Goal: Complete application form

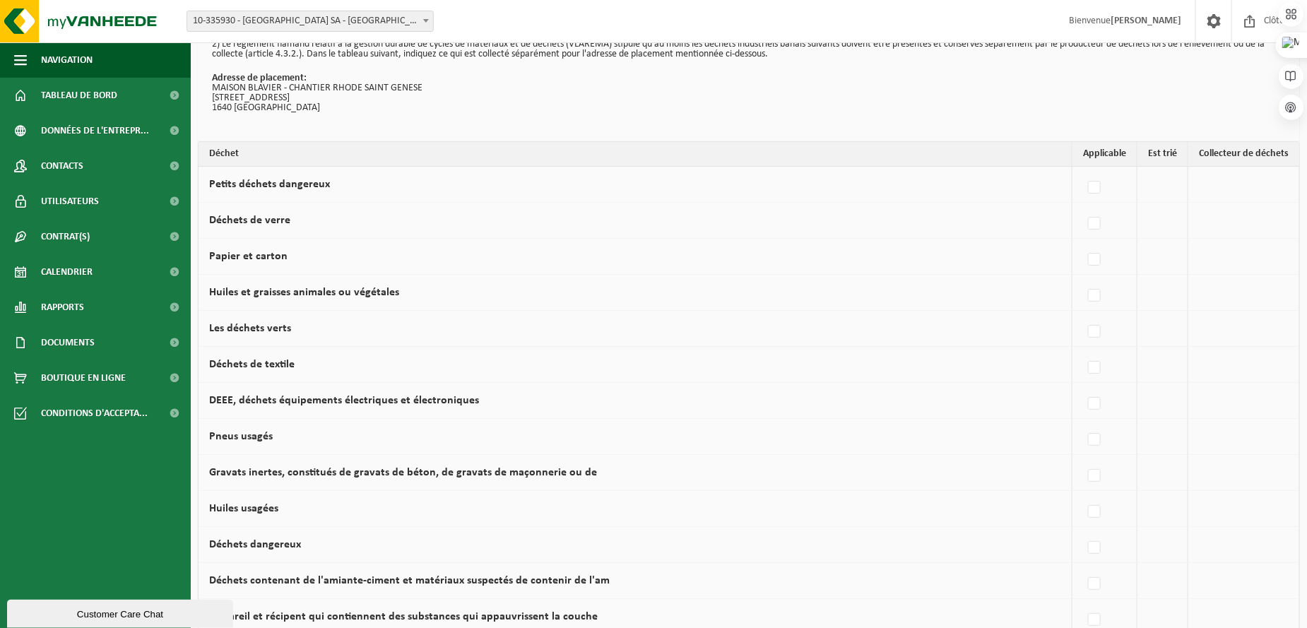
scroll to position [71, 0]
click at [1090, 258] on label at bounding box center [1095, 259] width 20 height 21
click at [1083, 242] on input "Papier et carton" at bounding box center [1082, 241] width 1 height 1
checkbox input "true"
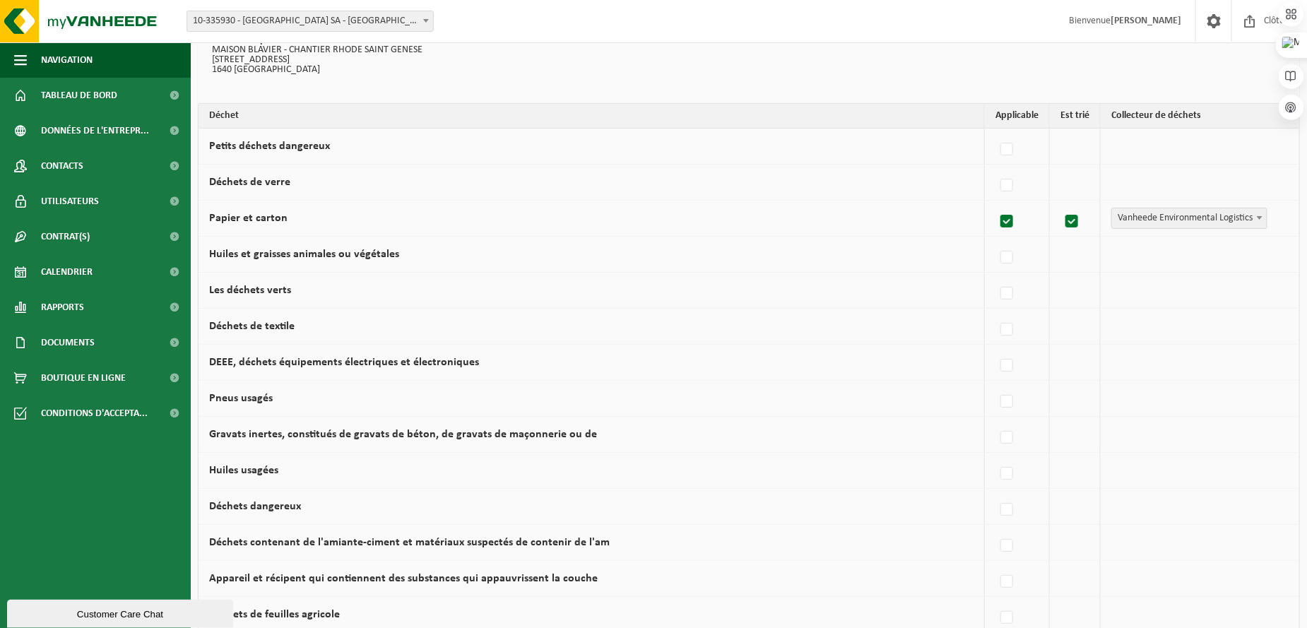
scroll to position [141, 0]
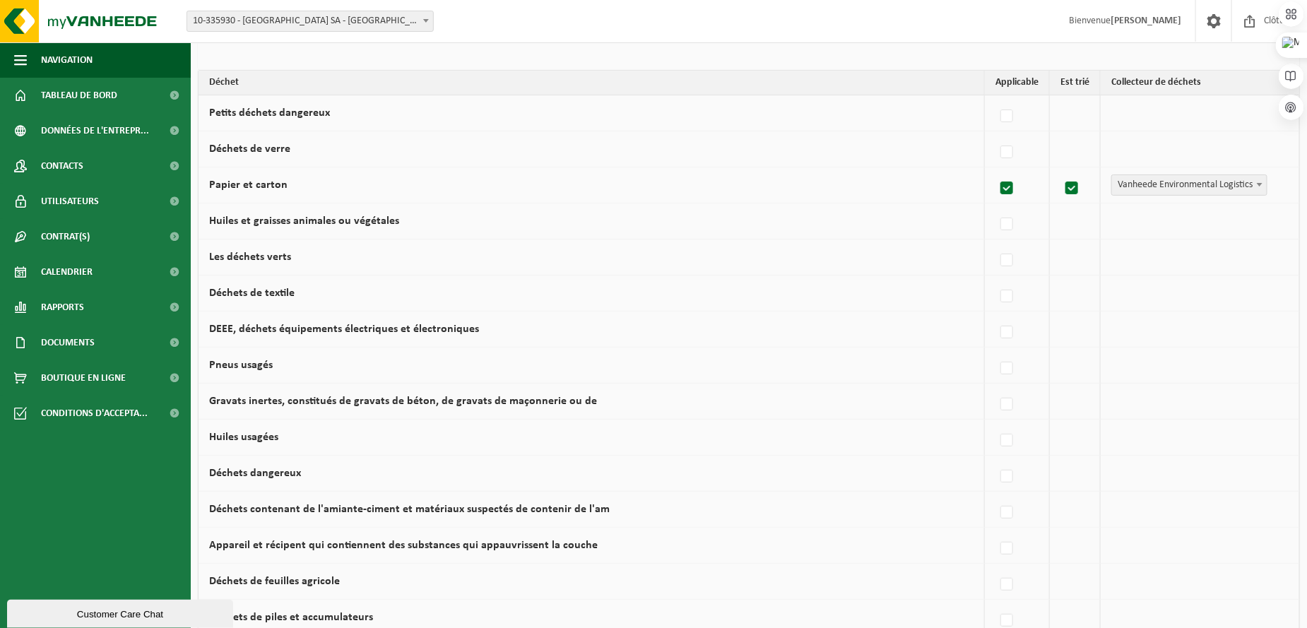
click at [1006, 185] on label at bounding box center [1007, 188] width 20 height 21
click at [995, 171] on input "Papier et carton" at bounding box center [994, 170] width 1 height 1
checkbox input "false"
drag, startPoint x: 1095, startPoint y: 405, endPoint x: 1087, endPoint y: 405, distance: 7.8
click at [1093, 405] on label at bounding box center [1095, 404] width 20 height 21
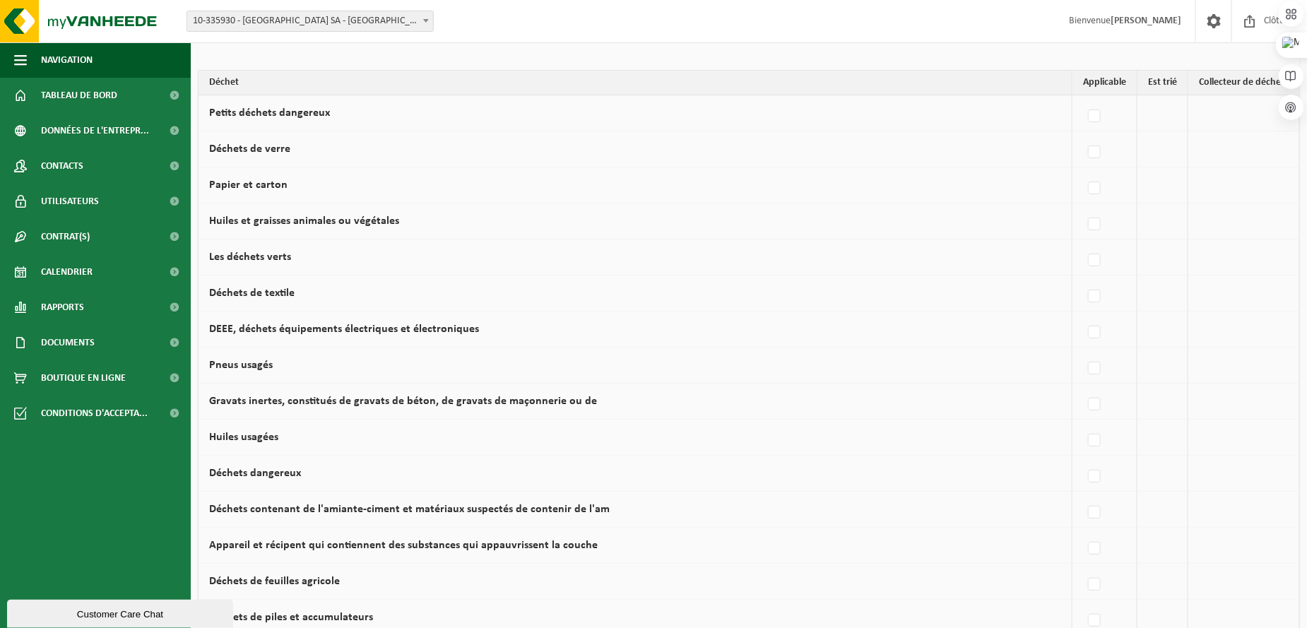
click at [1083, 387] on input "Gravats inertes, constitués de gravats de béton, de gravats de maçonnerie ou de" at bounding box center [1082, 386] width 1 height 1
checkbox input "true"
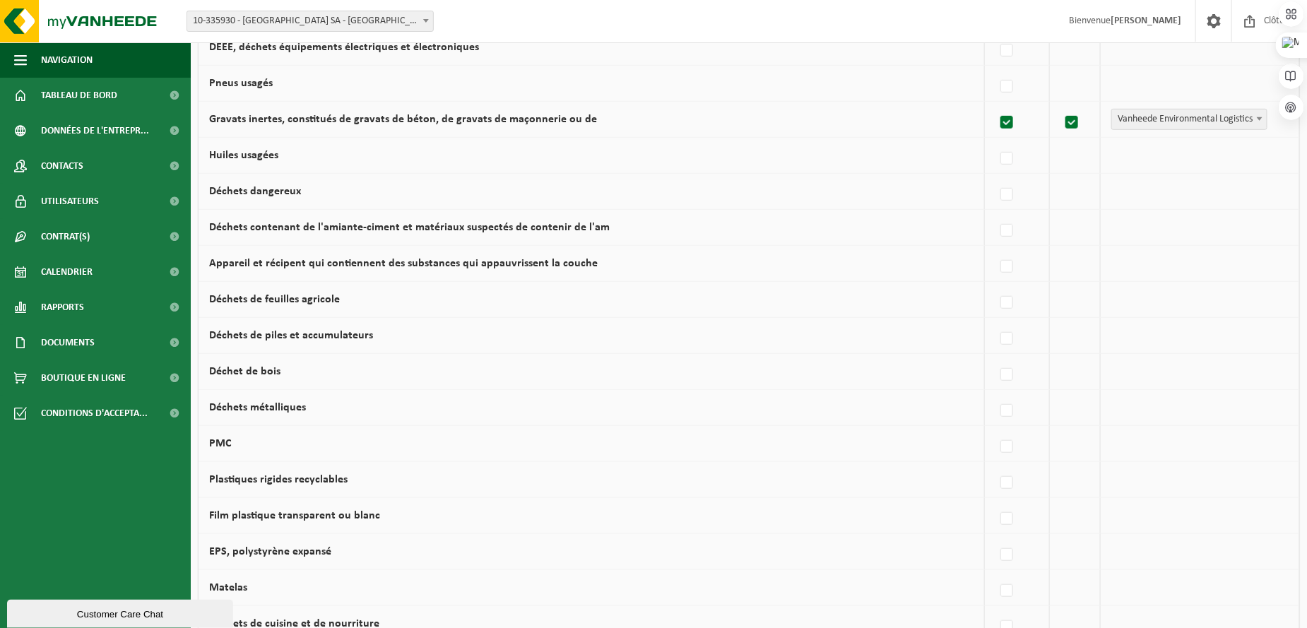
scroll to position [424, 0]
click at [1002, 372] on label at bounding box center [1007, 374] width 20 height 21
click at [995, 357] on input "Déchet de bois" at bounding box center [994, 356] width 1 height 1
checkbox input "true"
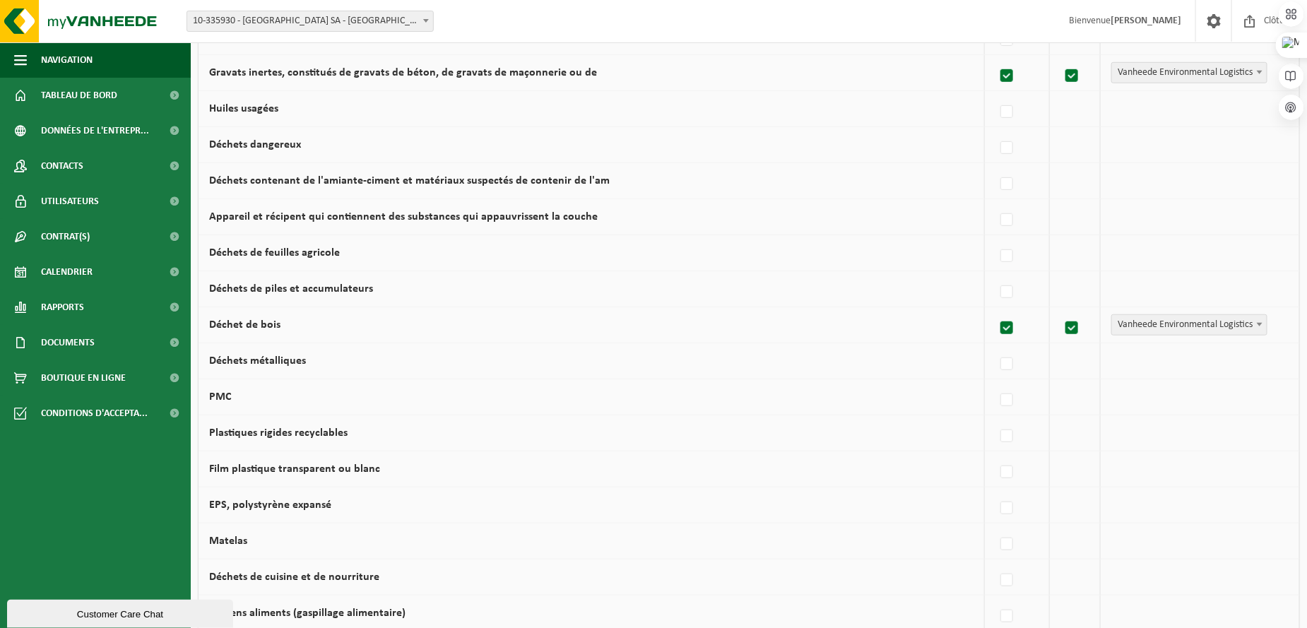
scroll to position [494, 0]
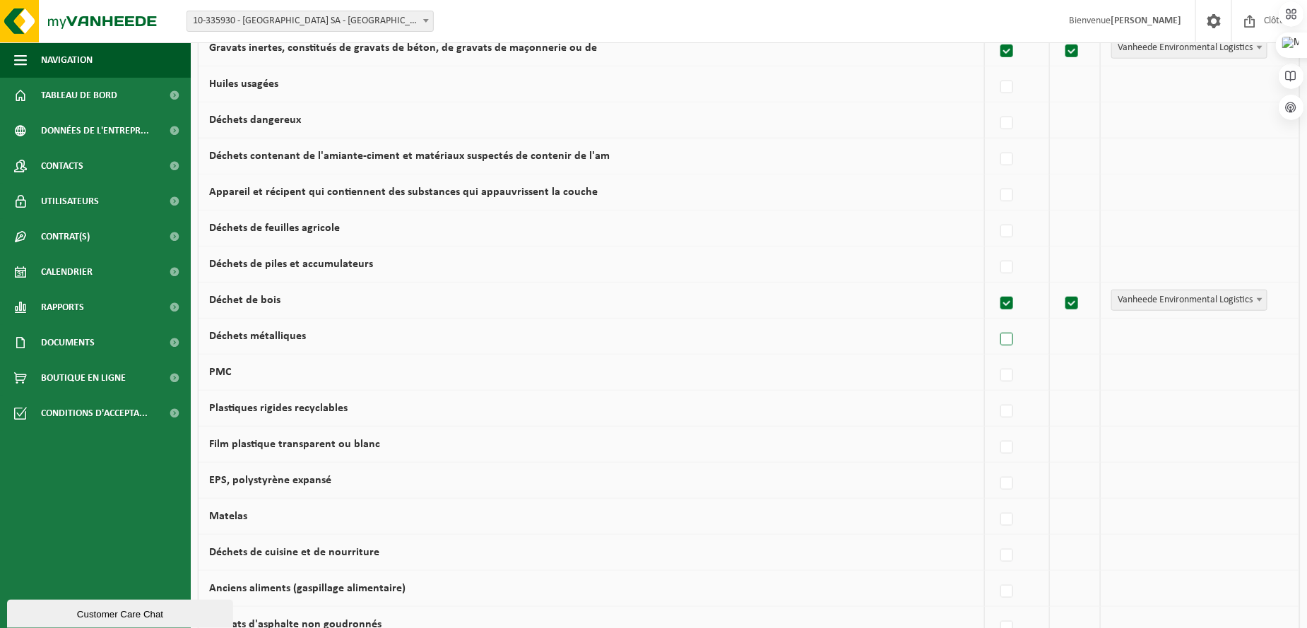
click at [1005, 338] on label at bounding box center [1007, 339] width 20 height 21
click at [995, 322] on input "Déchets métalliques" at bounding box center [994, 321] width 1 height 1
checkbox input "true"
click at [1004, 373] on label at bounding box center [1007, 375] width 20 height 21
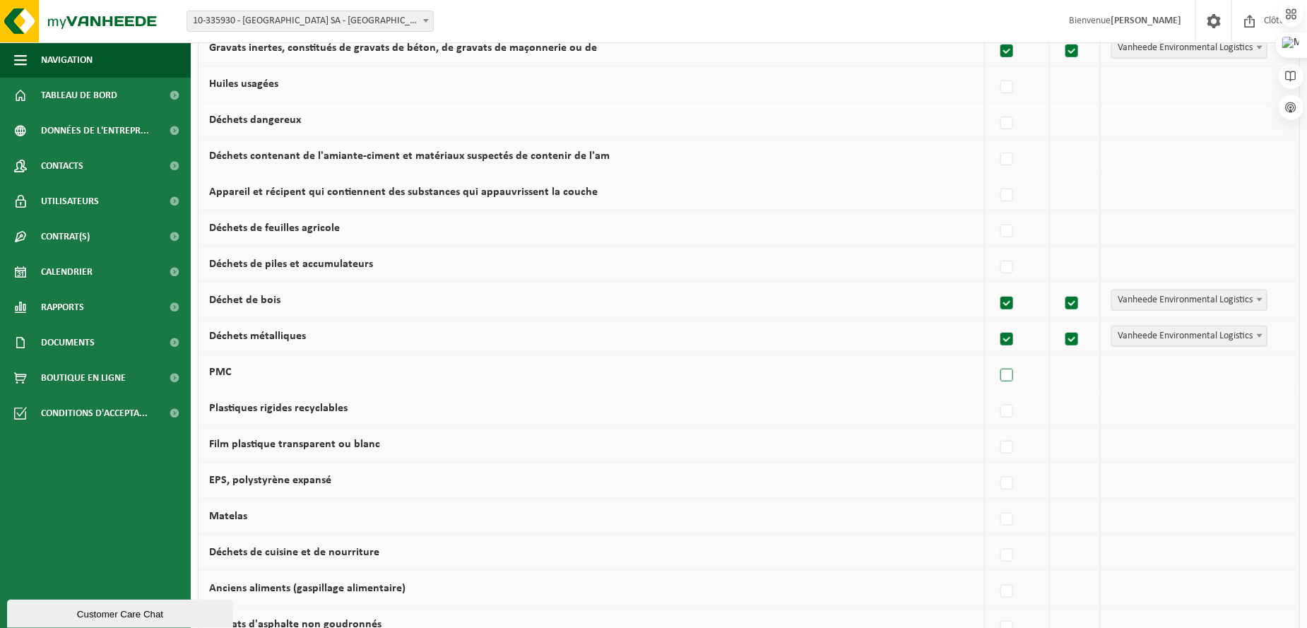
click at [995, 358] on input "PMC" at bounding box center [994, 357] width 1 height 1
checkbox input "true"
click at [1009, 409] on label at bounding box center [1007, 411] width 20 height 21
click at [995, 394] on input "Plastiques rigides recyclables" at bounding box center [994, 393] width 1 height 1
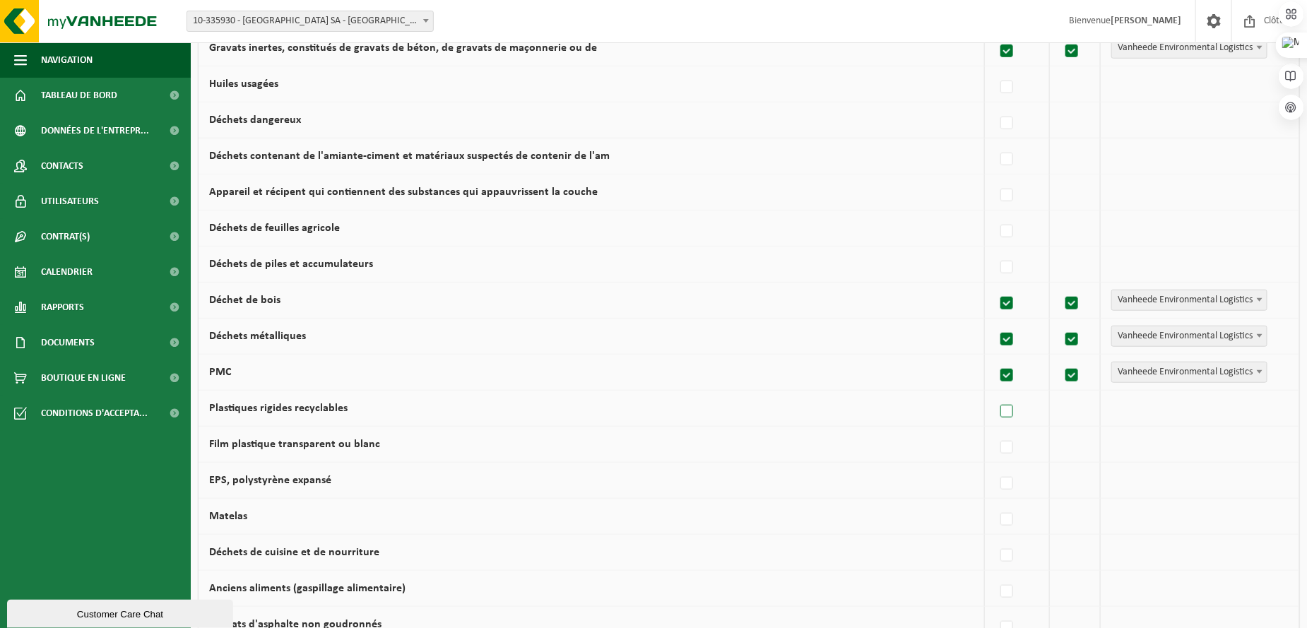
checkbox input "true"
click at [1003, 336] on label at bounding box center [1007, 339] width 20 height 21
click at [995, 322] on input "Déchets métalliques" at bounding box center [994, 321] width 1 height 1
checkbox input "false"
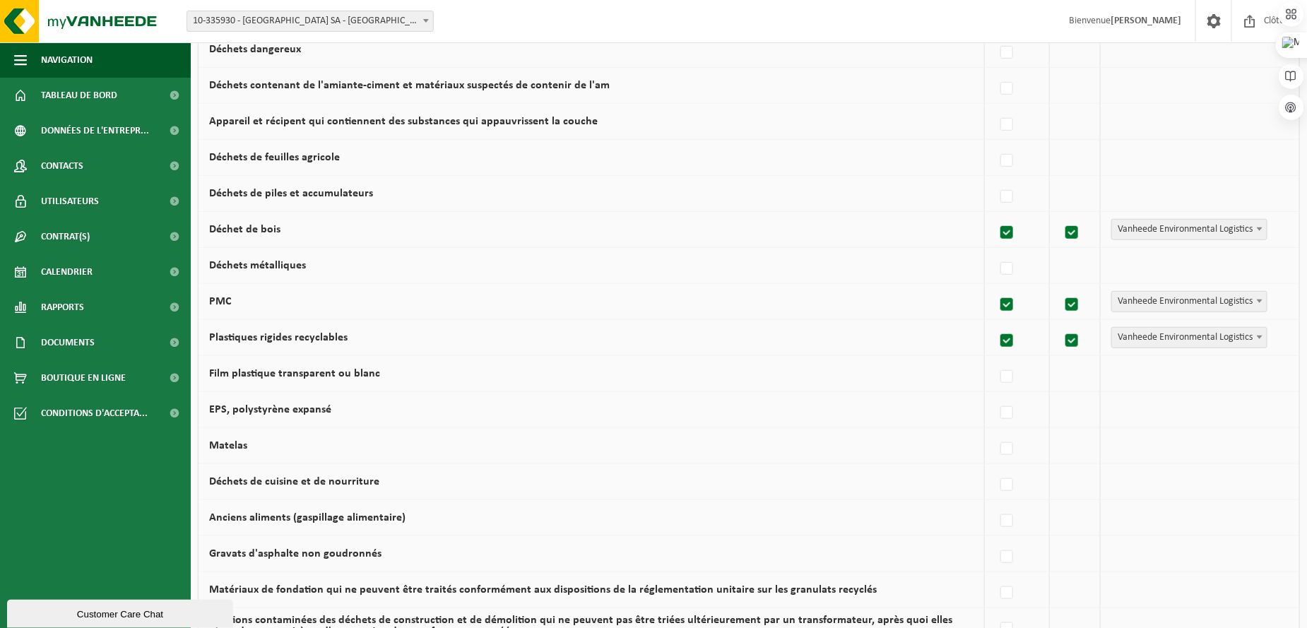
scroll to position [636, 0]
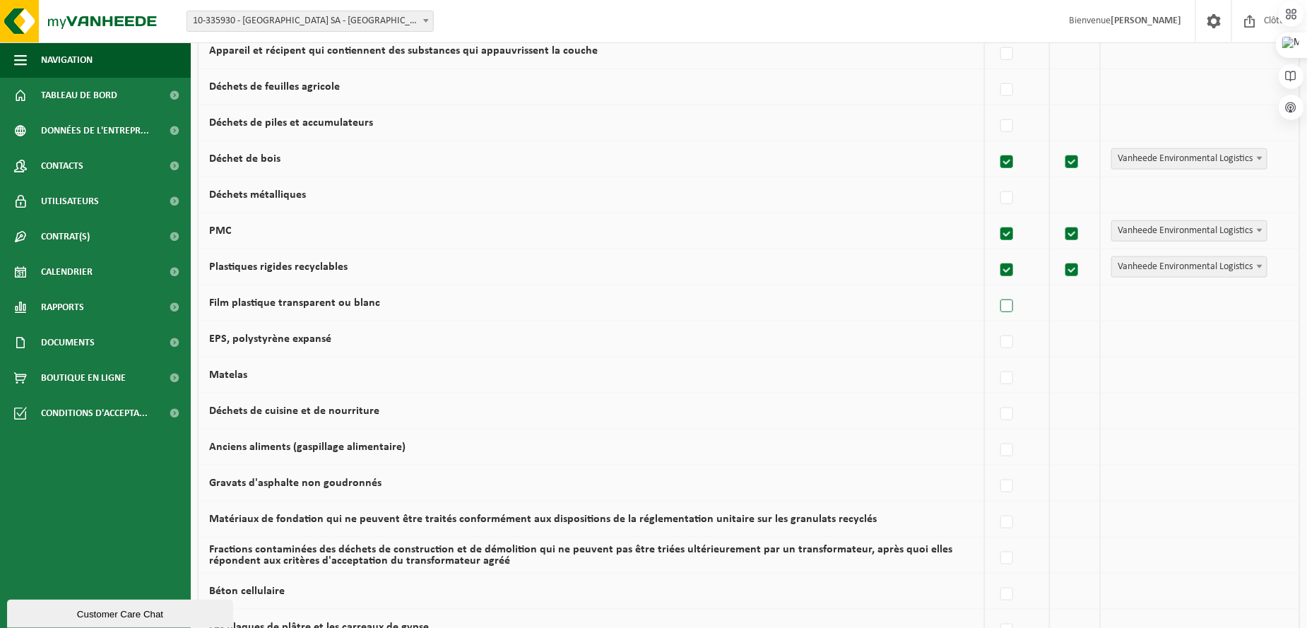
click at [1005, 308] on label at bounding box center [1007, 306] width 20 height 21
click at [995, 289] on input "Film plastique transparent ou blanc" at bounding box center [994, 288] width 1 height 1
checkbox input "true"
click at [1008, 342] on label at bounding box center [1007, 342] width 20 height 21
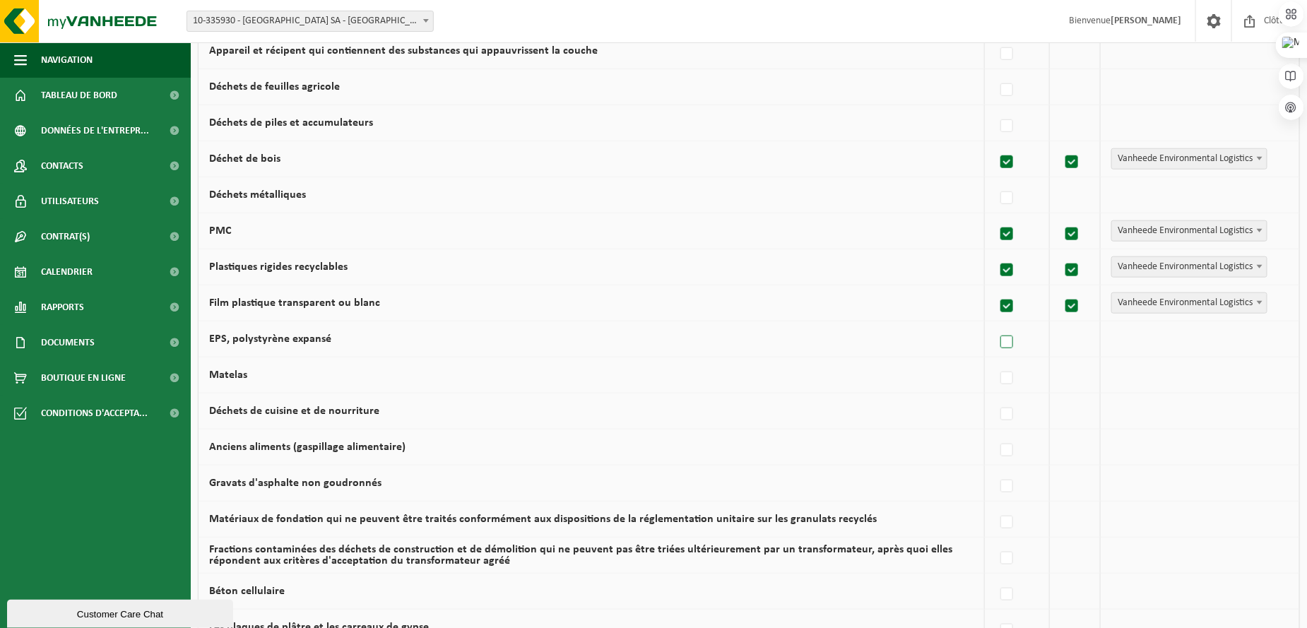
click at [995, 325] on input "EPS, polystyrène expansé" at bounding box center [994, 324] width 1 height 1
checkbox input "true"
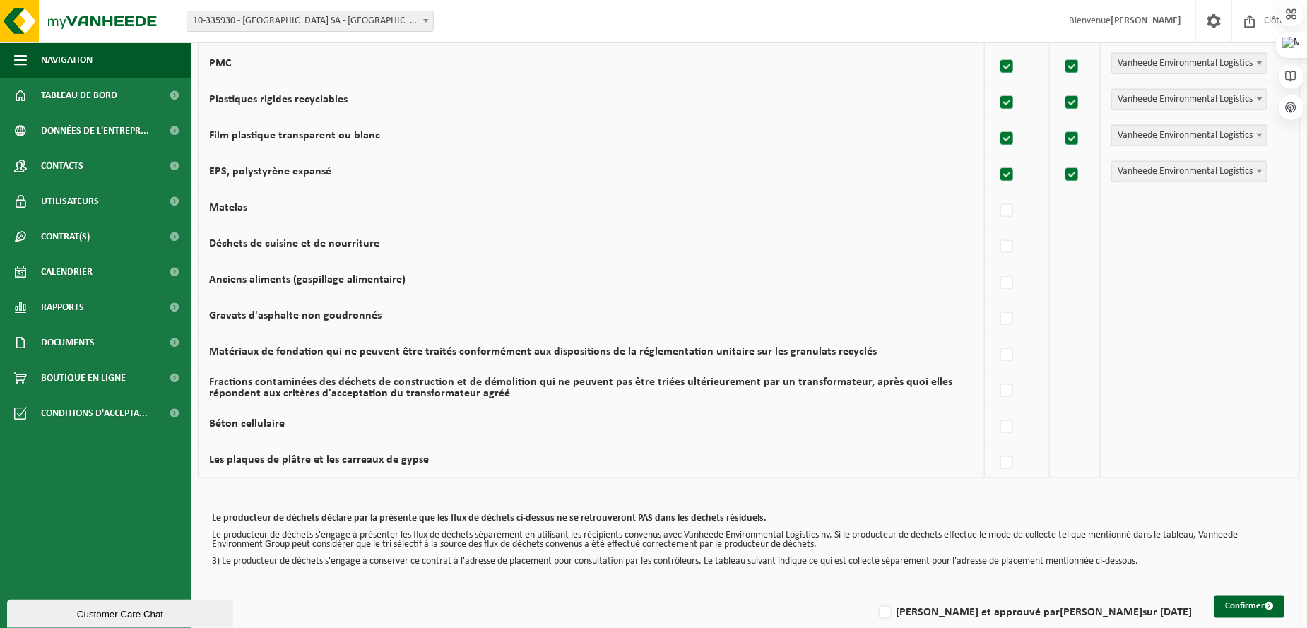
scroll to position [825, 0]
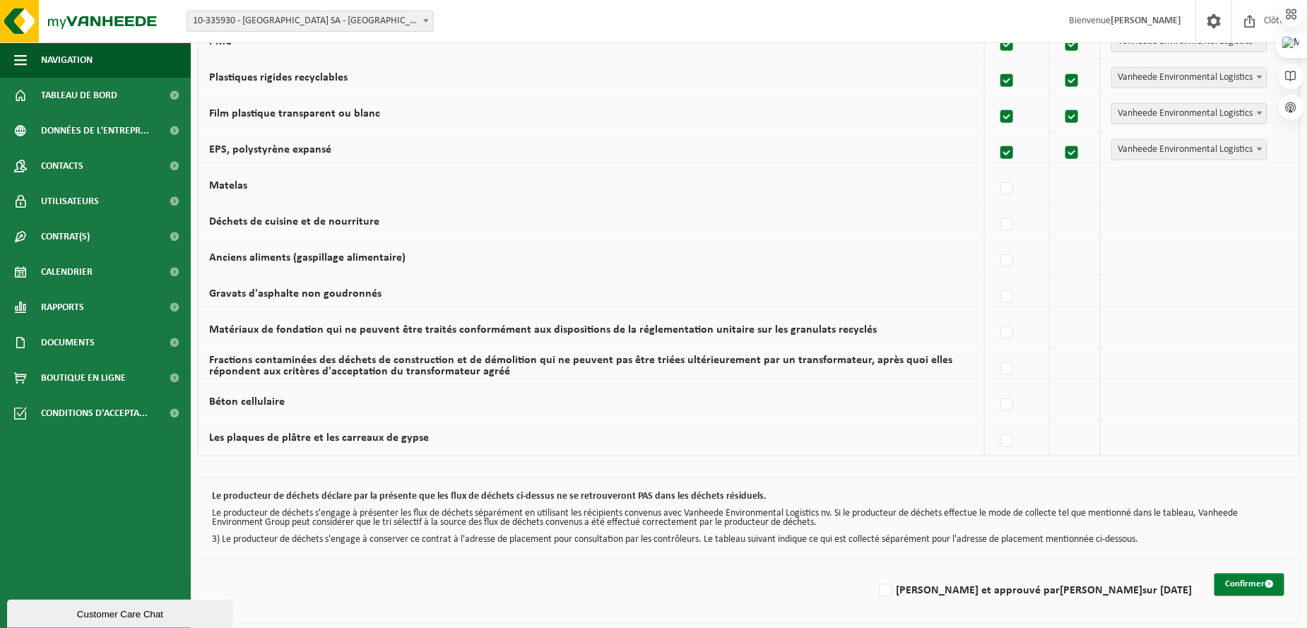
click at [1240, 581] on button "Confirmer" at bounding box center [1249, 584] width 70 height 23
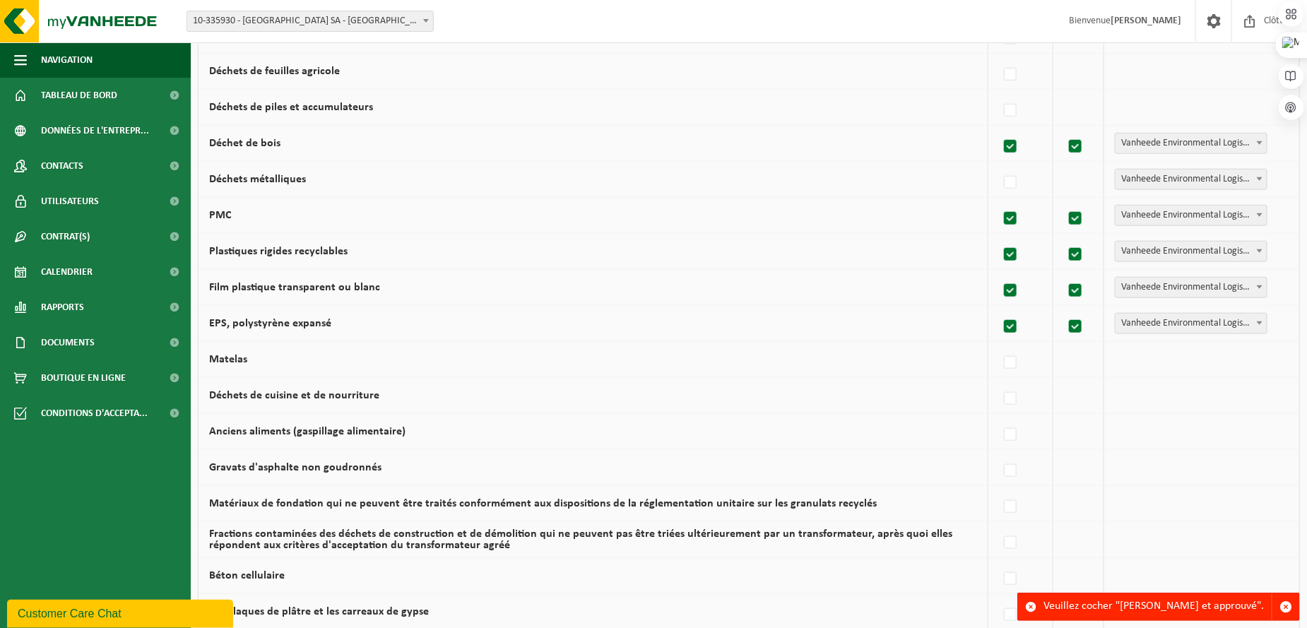
scroll to position [825, 0]
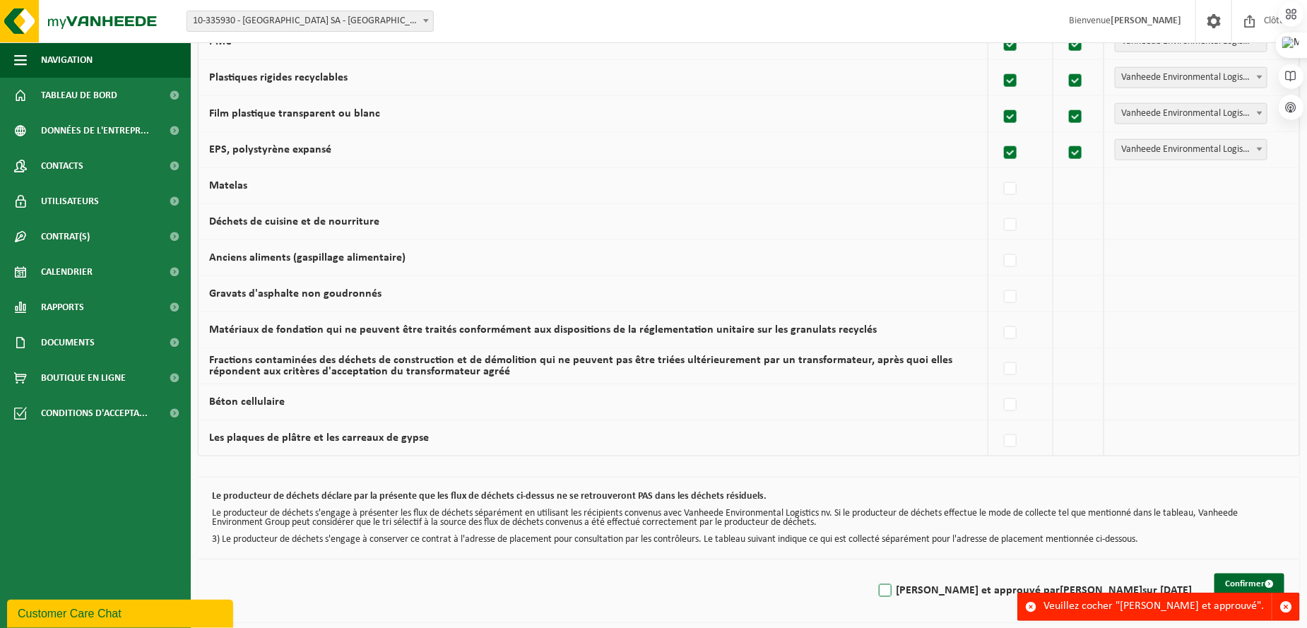
click at [928, 587] on label "Lu et approuvé par ANNE-CECILE DEWEZ sur 22/09/25" at bounding box center [1034, 591] width 316 height 21
click at [874, 573] on input "Lu et approuvé par ANNE-CECILE DEWEZ sur 22/09/25" at bounding box center [873, 573] width 1 height 1
checkbox input "true"
click at [1239, 578] on button "Confirmer" at bounding box center [1249, 584] width 70 height 23
